Goal: Transaction & Acquisition: Book appointment/travel/reservation

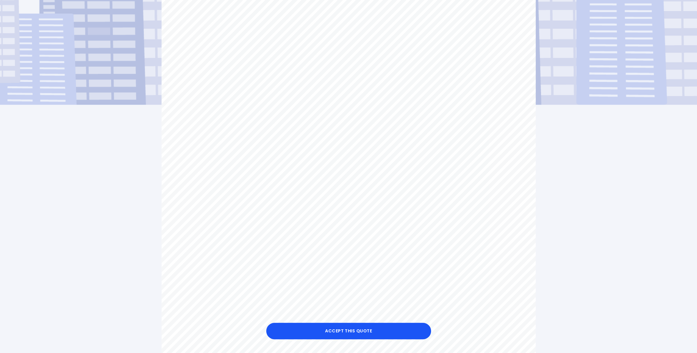
scroll to position [137, 0]
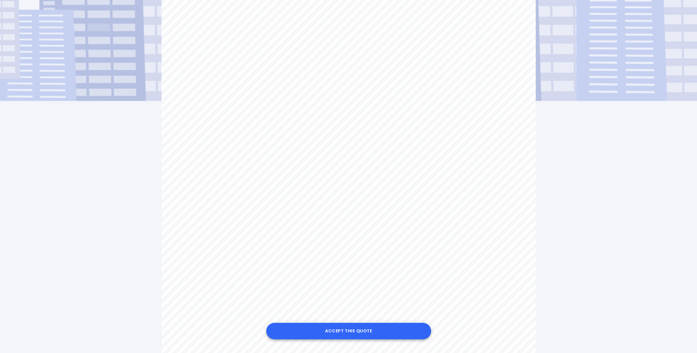
click at [351, 331] on button "Accept this Quote" at bounding box center [348, 331] width 165 height 16
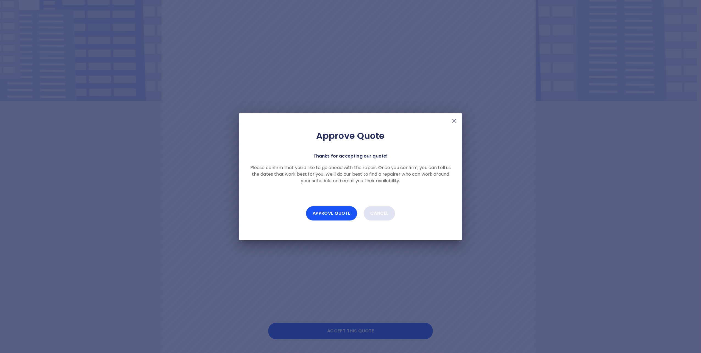
click at [379, 213] on button "Cancel" at bounding box center [380, 213] width 32 height 14
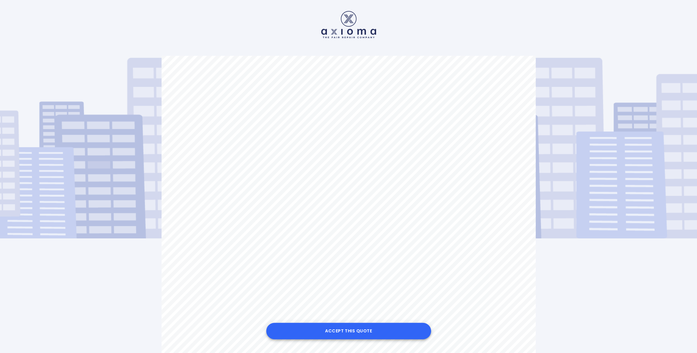
click at [351, 334] on button "Accept this Quote" at bounding box center [348, 331] width 165 height 16
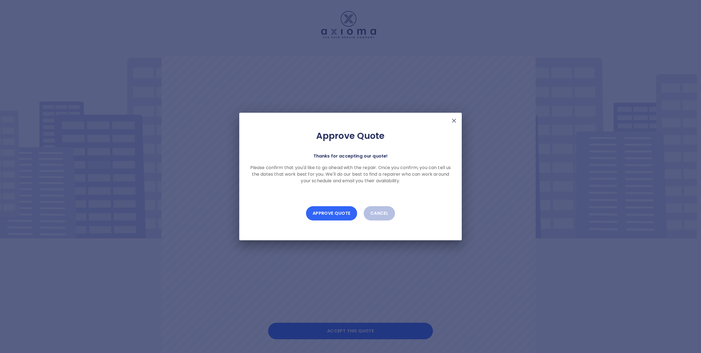
click at [332, 212] on button "Approve Quote" at bounding box center [331, 213] width 51 height 14
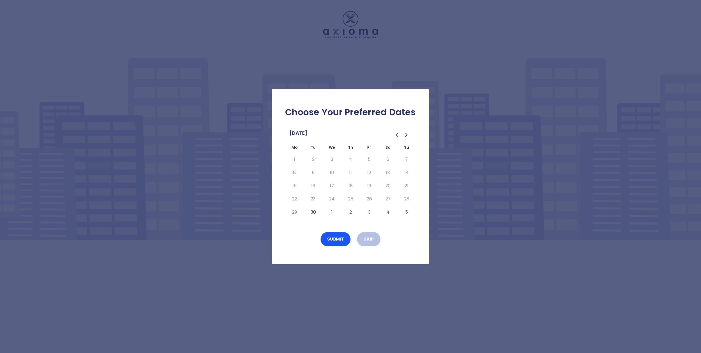
click at [313, 213] on button "30" at bounding box center [313, 212] width 10 height 9
click at [337, 239] on button "Submit" at bounding box center [336, 239] width 30 height 14
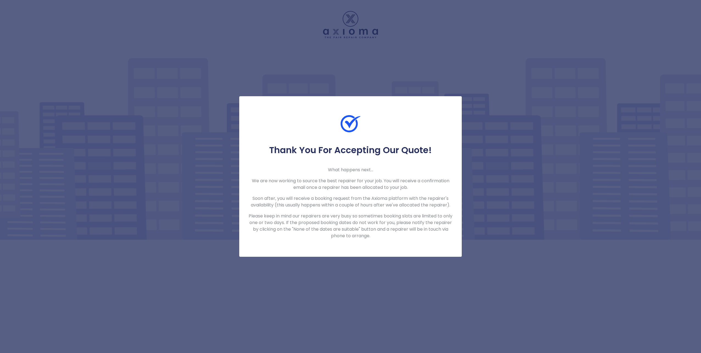
click at [377, 266] on div "Thank You For Accepting Our Quote! What happens next... We are now working to s…" at bounding box center [350, 176] width 701 height 353
click at [388, 79] on div "Thank You For Accepting Our Quote! What happens next... We are now working to s…" at bounding box center [350, 176] width 701 height 353
drag, startPoint x: 351, startPoint y: 225, endPoint x: 353, endPoint y: 227, distance: 2.9
click at [353, 227] on p "Please keep in mind our repairers are very busy so sometimes booking slots are …" at bounding box center [350, 226] width 205 height 26
drag, startPoint x: 353, startPoint y: 227, endPoint x: 394, endPoint y: 243, distance: 44.3
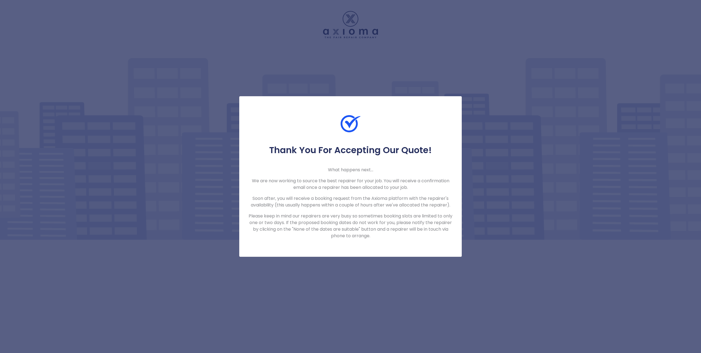
click at [393, 240] on div "Thank You For Accepting Our Quote! What happens next... We are now working to s…" at bounding box center [350, 176] width 223 height 160
